Goal: Information Seeking & Learning: Learn about a topic

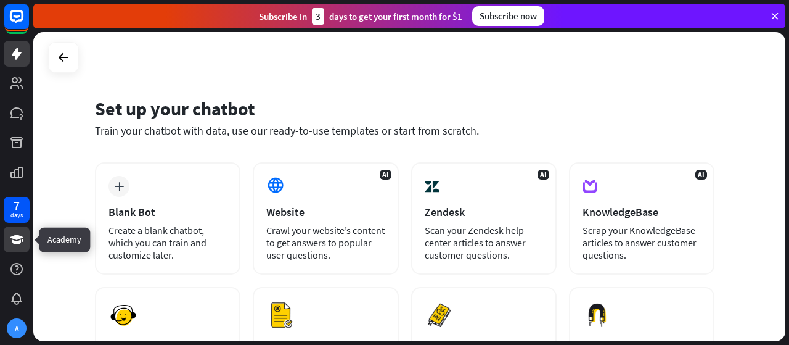
click at [12, 240] on icon at bounding box center [17, 239] width 14 height 10
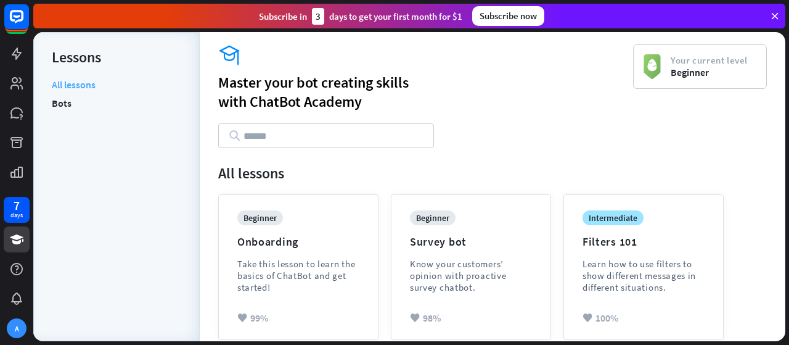
click at [81, 86] on link "All lessons" at bounding box center [74, 85] width 44 height 15
click at [60, 109] on link "Bots" at bounding box center [62, 103] width 20 height 18
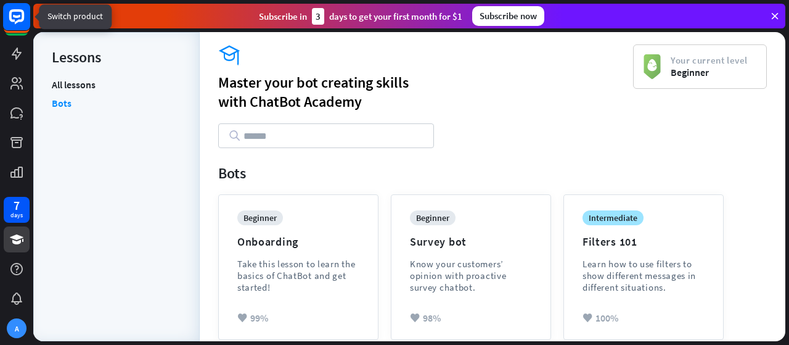
click at [10, 11] on icon at bounding box center [16, 16] width 15 height 15
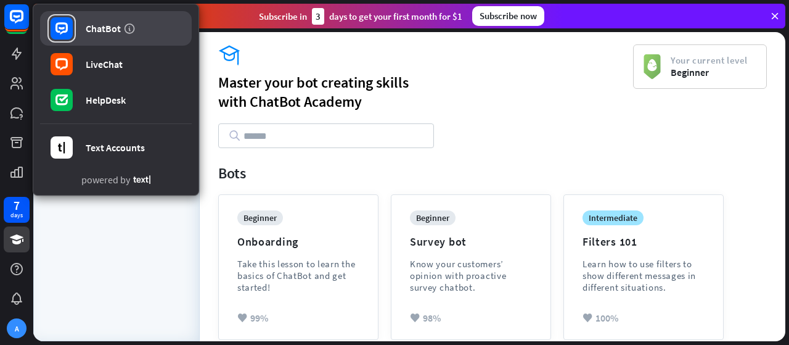
click at [97, 29] on div "ChatBot" at bounding box center [103, 28] width 35 height 12
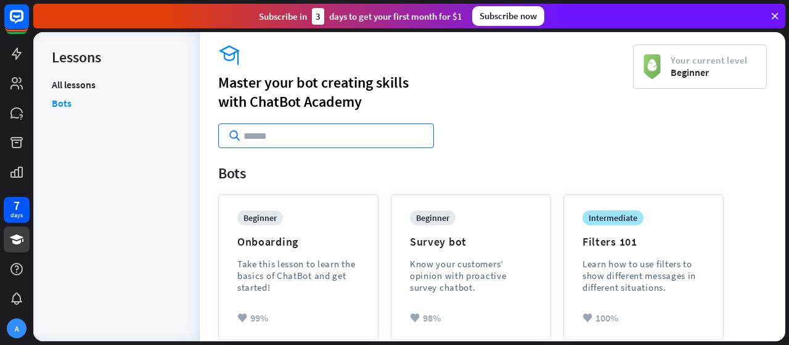
click at [257, 138] on input "text" at bounding box center [326, 135] width 216 height 25
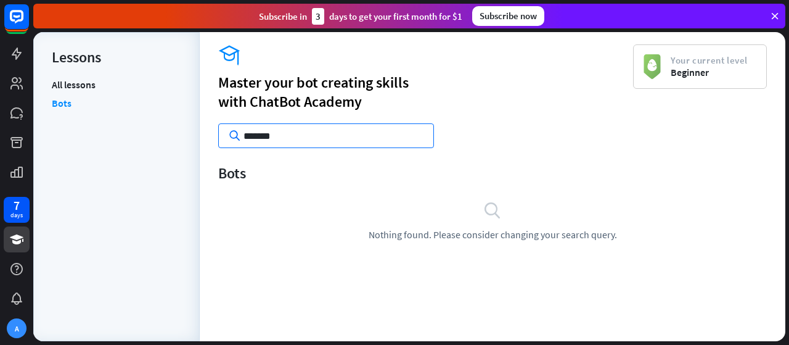
type input "*******"
click at [770, 20] on icon at bounding box center [775, 15] width 11 height 11
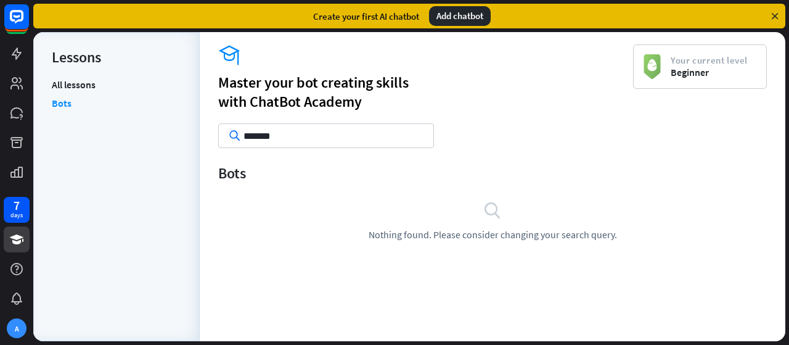
click at [775, 17] on icon at bounding box center [775, 15] width 11 height 11
